Goal: Participate in discussion

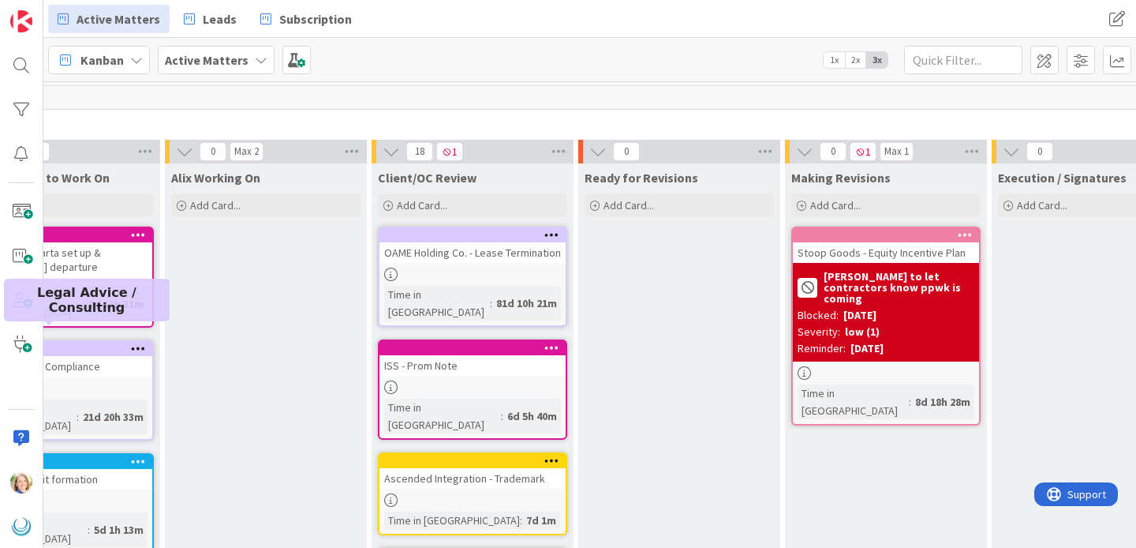
scroll to position [0, 731]
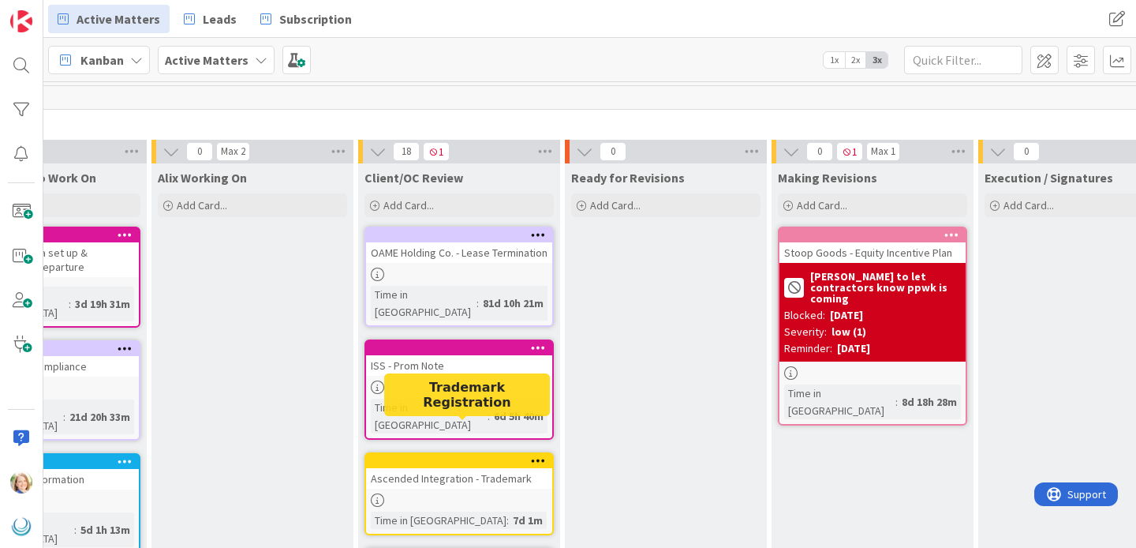
click at [469, 455] on div at bounding box center [462, 460] width 179 height 11
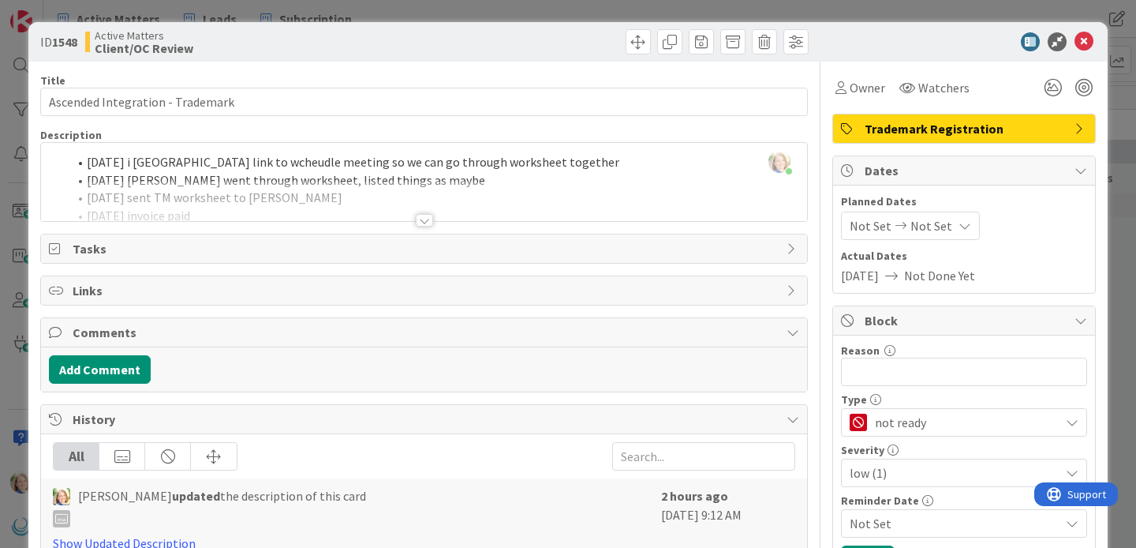
click at [576, 164] on div "[PERSON_NAME] just joined [DATE] i sent Averie link to wcheudle meeting so we c…" at bounding box center [424, 182] width 766 height 78
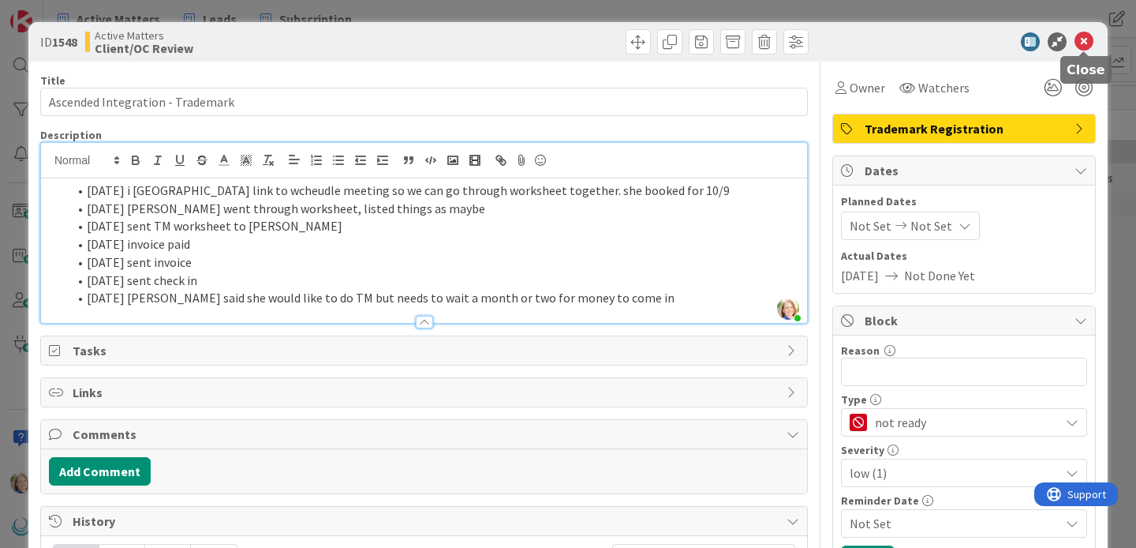
click at [1085, 45] on icon at bounding box center [1084, 41] width 19 height 19
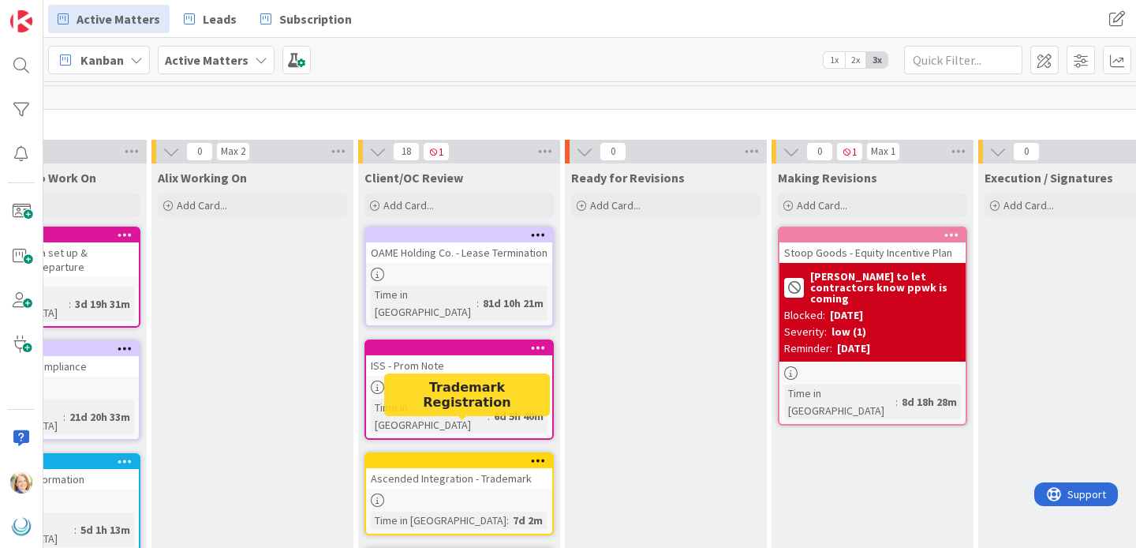
click at [473, 455] on div at bounding box center [462, 460] width 179 height 11
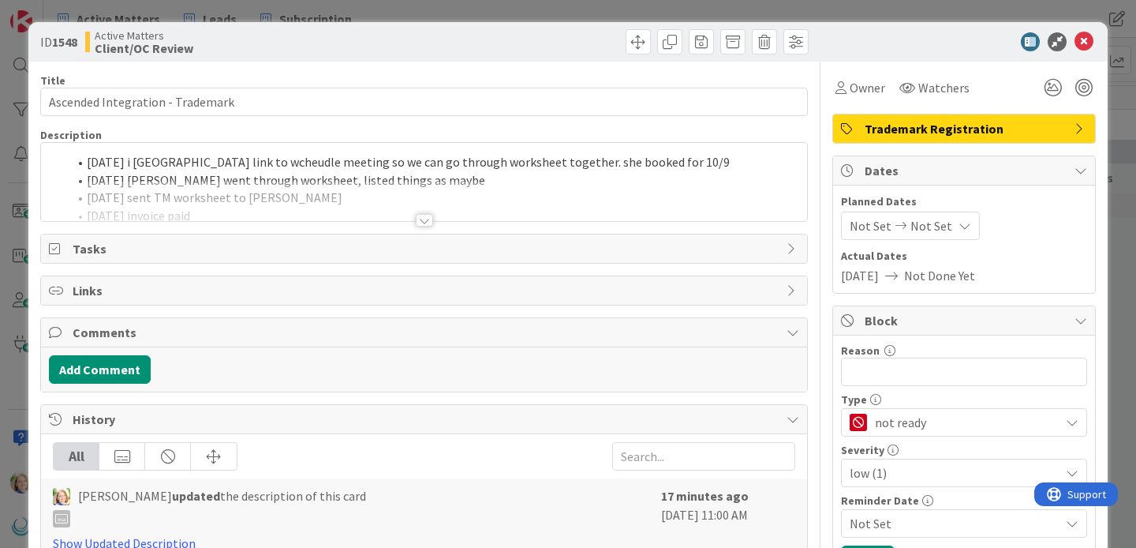
click at [689, 166] on div "[DATE] i [GEOGRAPHIC_DATA] link to wcheudle meeting so we can go through worksh…" at bounding box center [424, 182] width 766 height 78
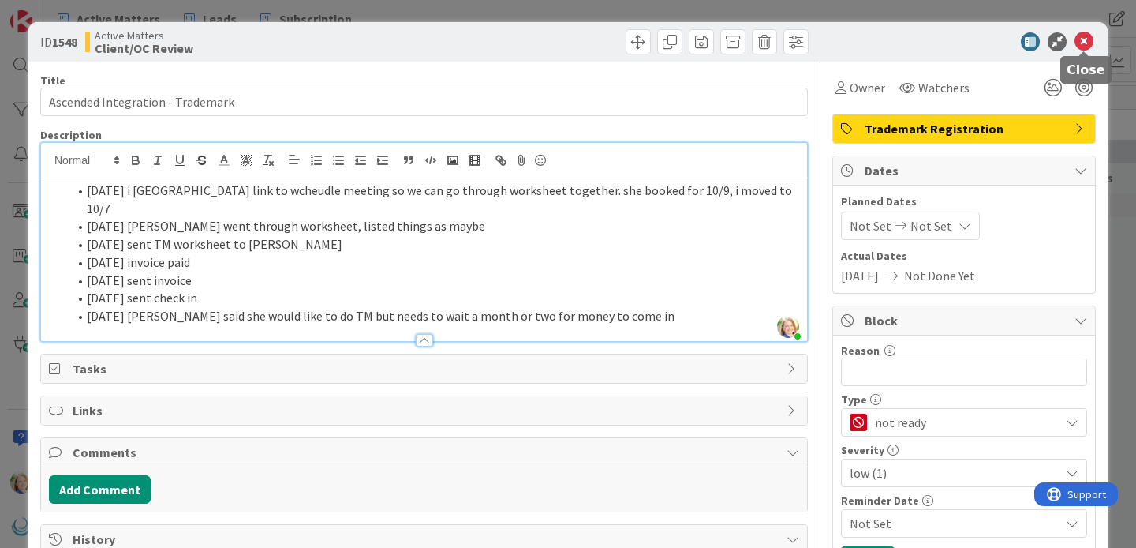
click at [1082, 44] on icon at bounding box center [1084, 41] width 19 height 19
